Goal: Task Accomplishment & Management: Use online tool/utility

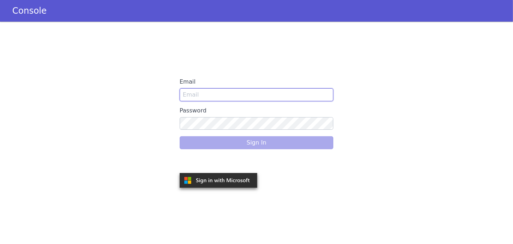
type input "oppo@skit.ai"
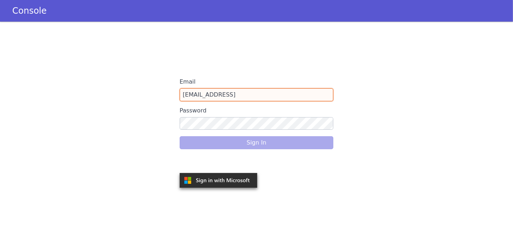
click at [227, 91] on input "oppo@skit.ai" at bounding box center [257, 94] width 154 height 13
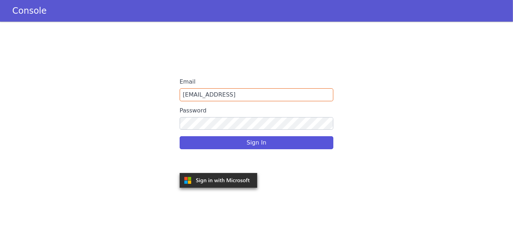
click at [473, 193] on div "Email oppo@skit.ai Password Sign In" at bounding box center [256, 133] width 513 height 222
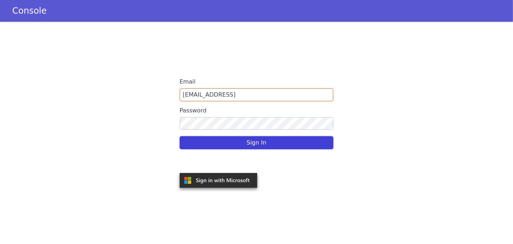
click at [279, 139] on button "Sign In" at bounding box center [257, 142] width 154 height 13
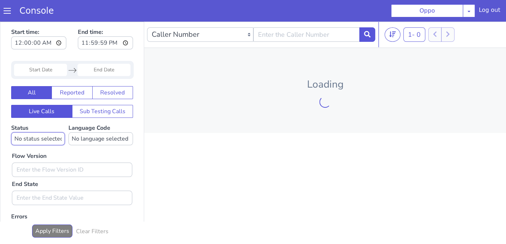
click at [50, 138] on select "No status selected HANGUP USER_HANGUP TRANSFER UNKNOWN" at bounding box center [38, 138] width 54 height 13
select select "USER_HANGUP"
click at [11, 132] on select "No status selected HANGUP USER_HANGUP TRANSFER UNKNOWN" at bounding box center [38, 138] width 54 height 13
click at [48, 71] on input "Start Date" at bounding box center [40, 70] width 53 height 12
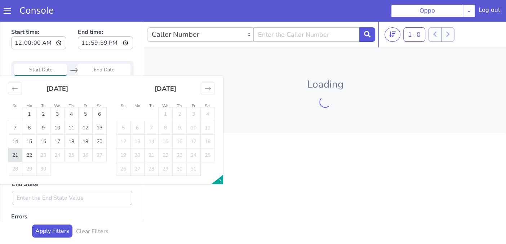
click at [12, 155] on td "21" at bounding box center [15, 156] width 14 height 14
type input "21 Sep 2025"
click at [12, 155] on td "21" at bounding box center [15, 156] width 14 height 14
type input "21 Sep 2025"
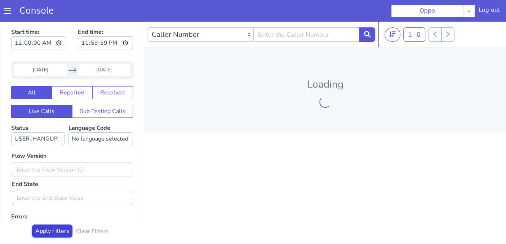
click at [54, 229] on button "Apply Filters" at bounding box center [52, 231] width 40 height 13
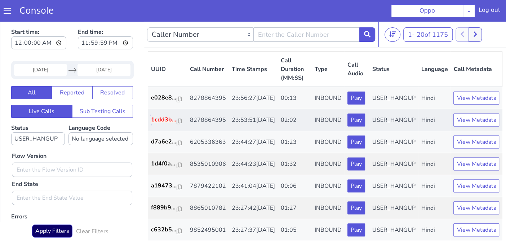
click at [164, 124] on p "1cdd3b..." at bounding box center [164, 119] width 26 height 9
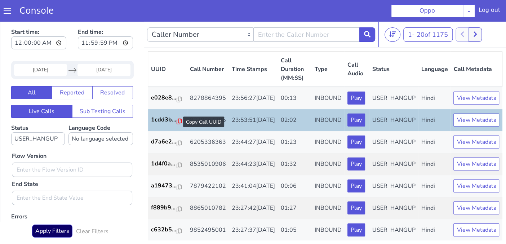
click at [179, 124] on icon at bounding box center [179, 122] width 5 height 6
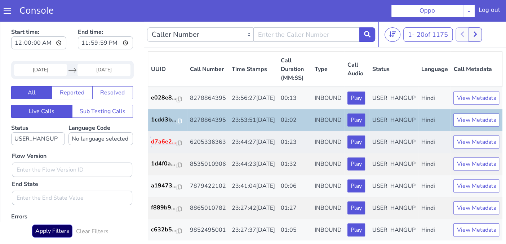
click at [163, 146] on p "d7a6e2..." at bounding box center [164, 141] width 26 height 9
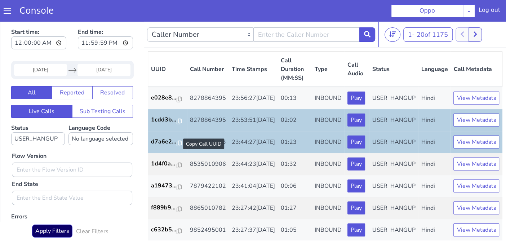
drag, startPoint x: 180, startPoint y: 169, endPoint x: 180, endPoint y: 173, distance: 3.6
click at [180, 148] on div at bounding box center [179, 144] width 5 height 9
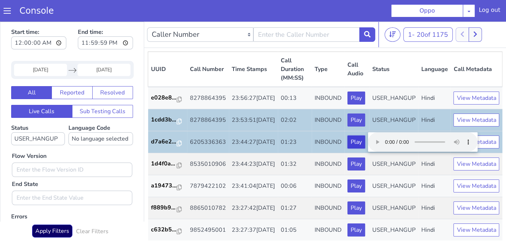
click at [348, 149] on button "Play" at bounding box center [357, 142] width 18 height 13
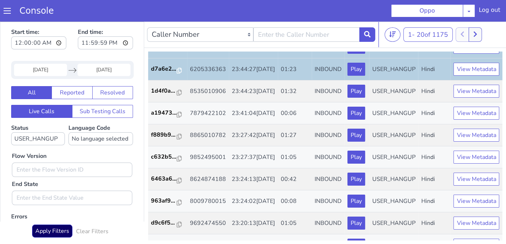
scroll to position [80, 0]
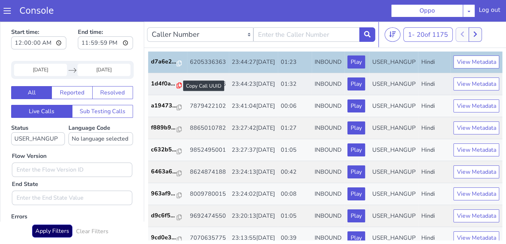
click at [178, 88] on icon at bounding box center [179, 86] width 5 height 6
click at [181, 132] on link "f889b9..." at bounding box center [167, 127] width 33 height 9
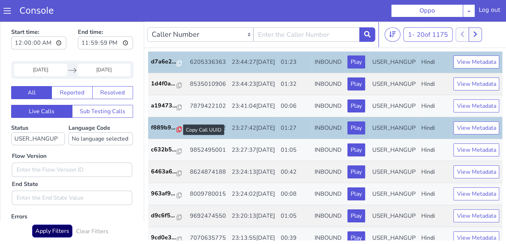
click at [178, 132] on icon at bounding box center [179, 130] width 5 height 6
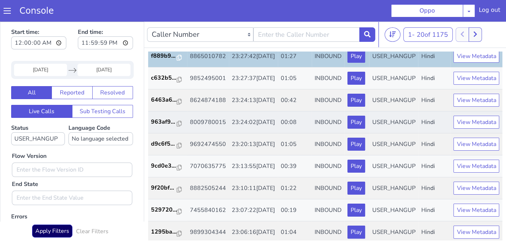
scroll to position [200, 0]
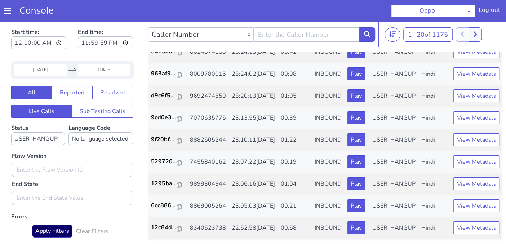
click at [177, 34] on icon at bounding box center [179, 31] width 5 height 6
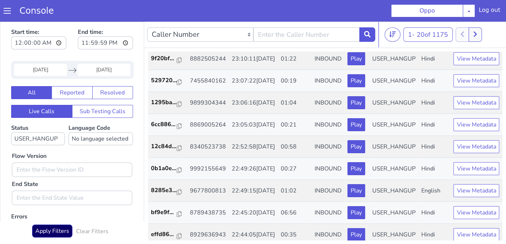
scroll to position [320, 0]
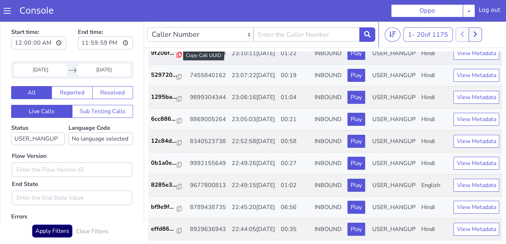
click at [178, 58] on icon at bounding box center [179, 55] width 5 height 6
click at [175, 65] on td "9f20bf..." at bounding box center [167, 54] width 39 height 22
click at [177, 58] on icon at bounding box center [179, 55] width 5 height 6
click at [178, 36] on icon at bounding box center [179, 33] width 5 height 6
